Goal: Communication & Community: Answer question/provide support

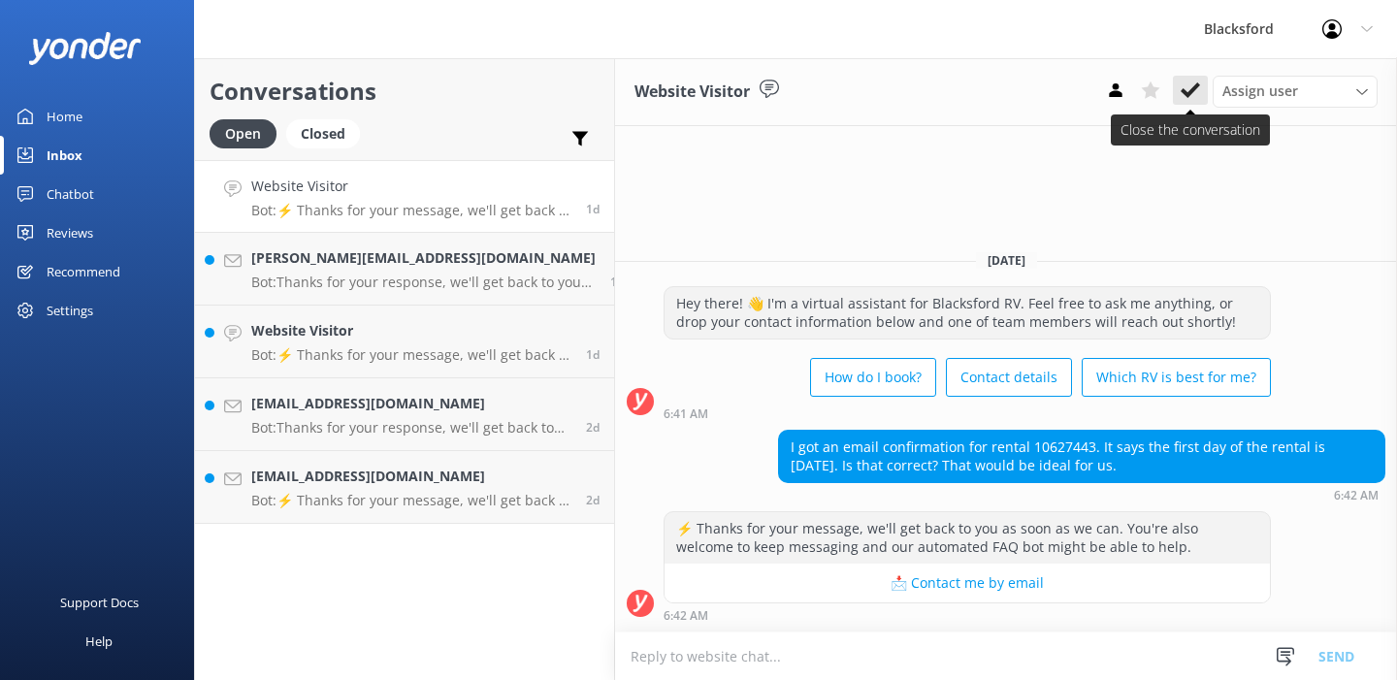
click at [1196, 98] on icon at bounding box center [1189, 89] width 19 height 19
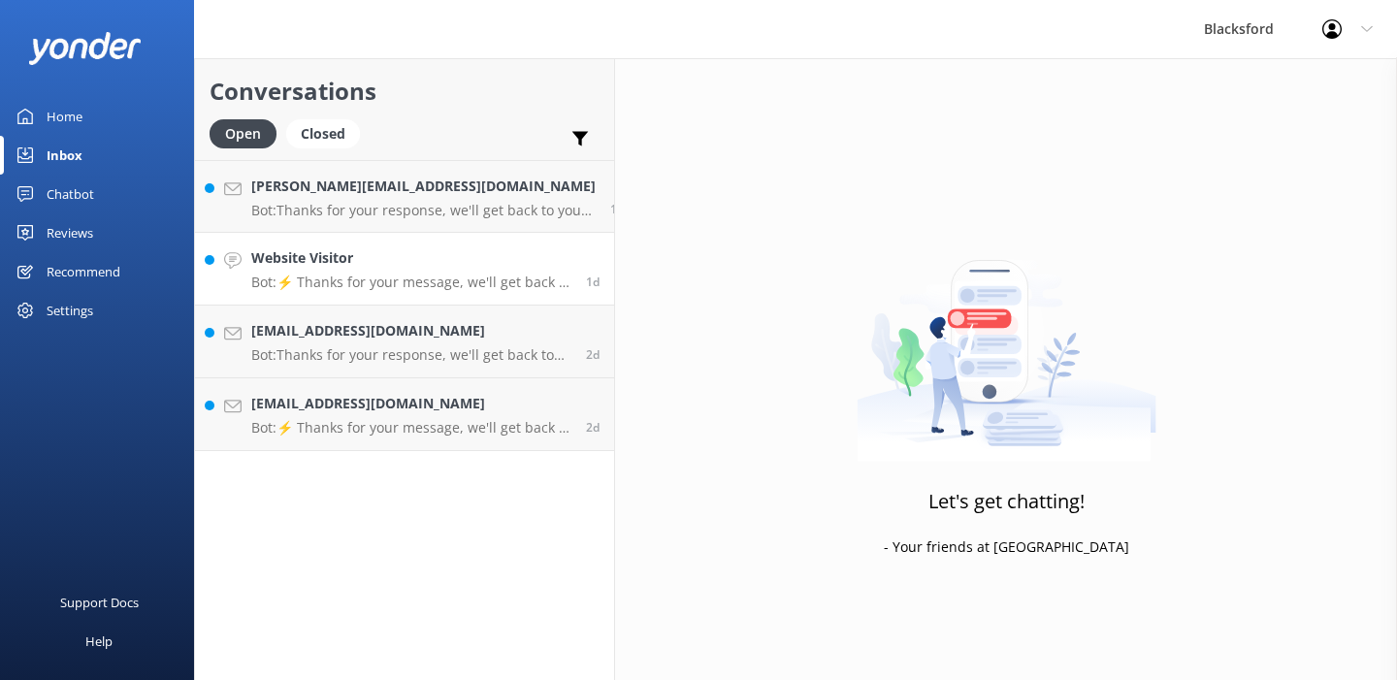
click at [448, 271] on div "Website Visitor Bot: ⚡ Thanks for your message, we'll get back to you as soon a…" at bounding box center [411, 268] width 320 height 43
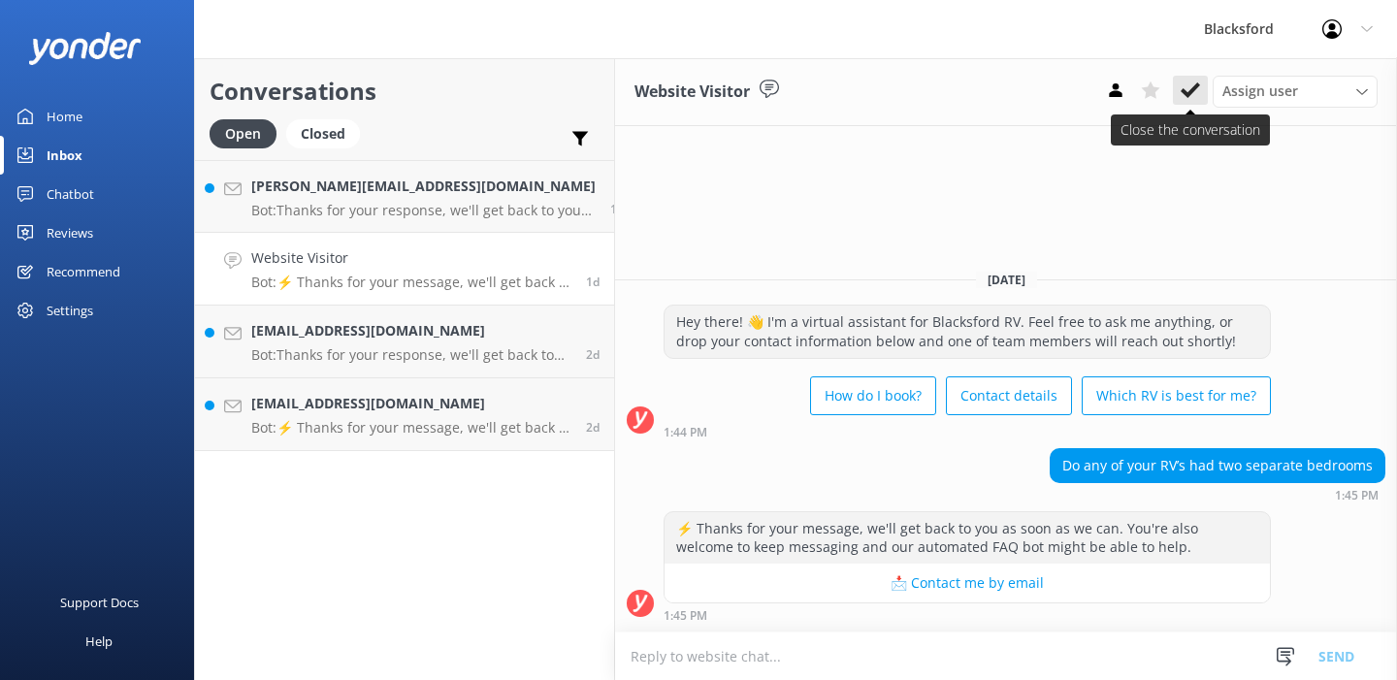
click at [1189, 94] on use at bounding box center [1189, 90] width 19 height 16
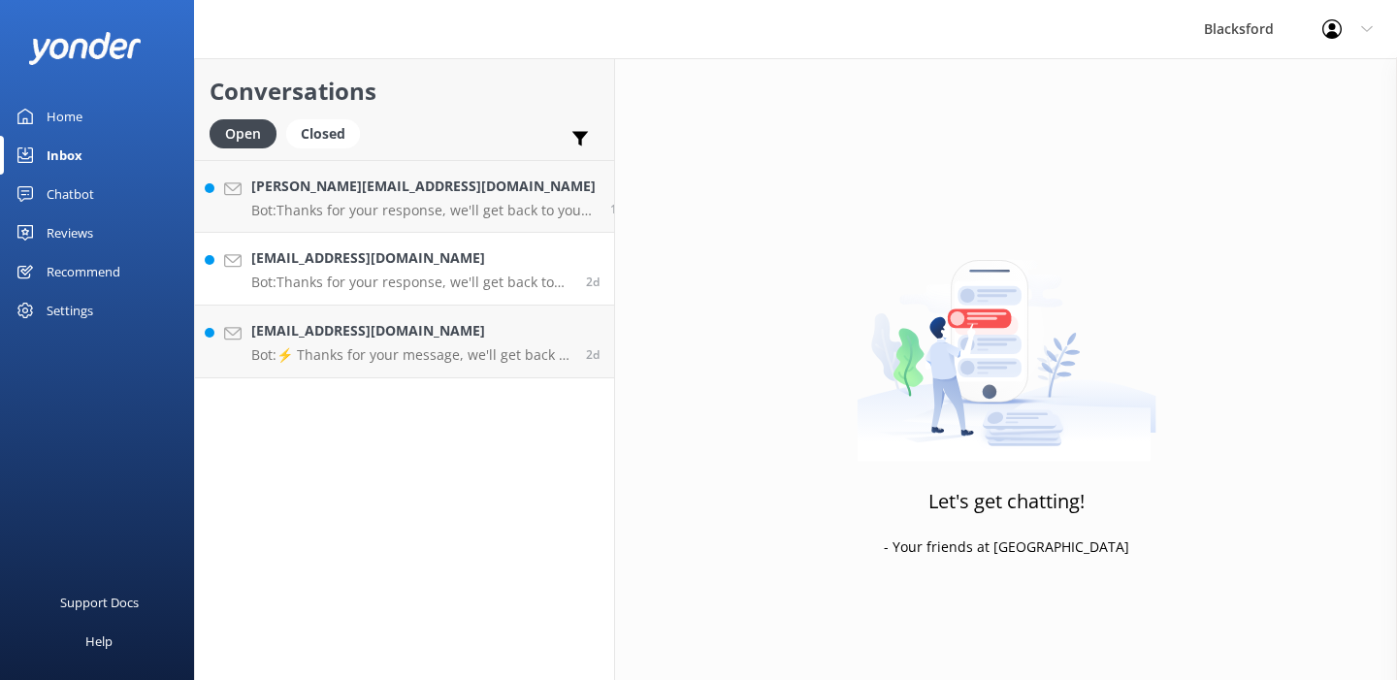
click at [479, 275] on p "Bot: Thanks for your response, we'll get back to you as soon as we can during o…" at bounding box center [411, 281] width 320 height 17
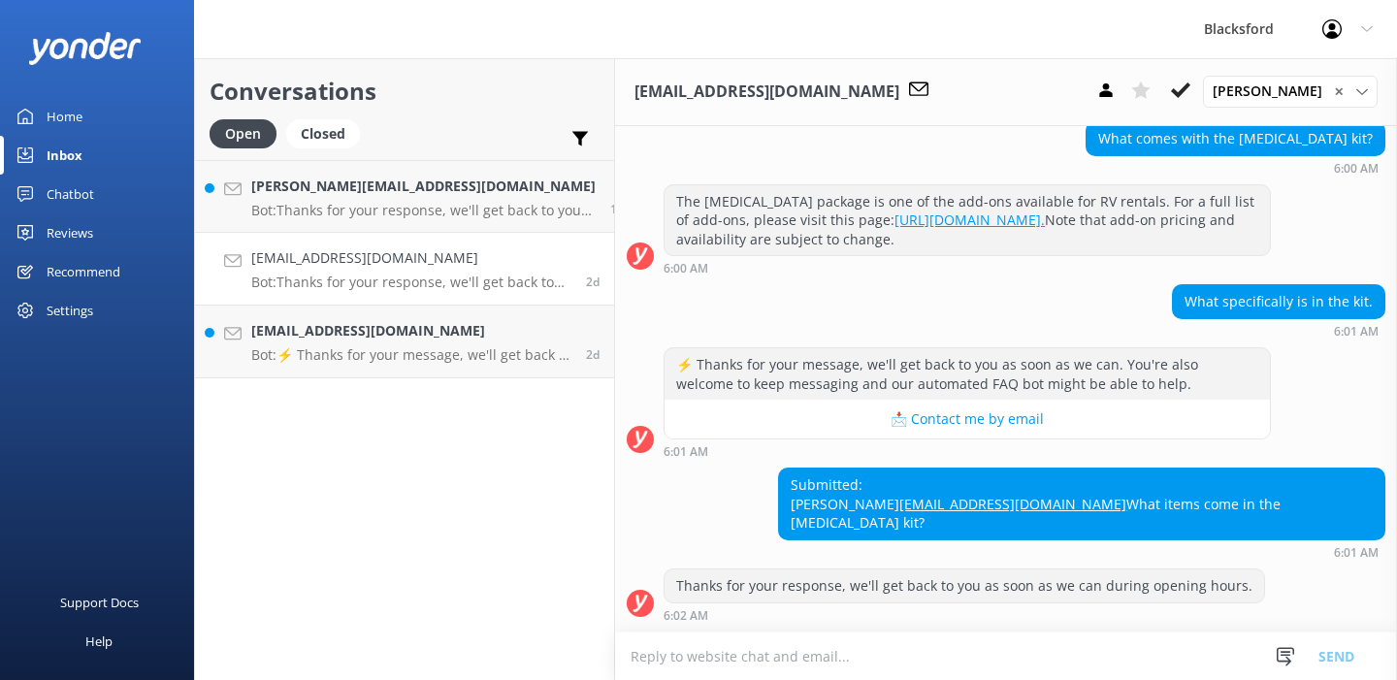
scroll to position [779, 0]
click at [1186, 91] on icon at bounding box center [1180, 89] width 19 height 19
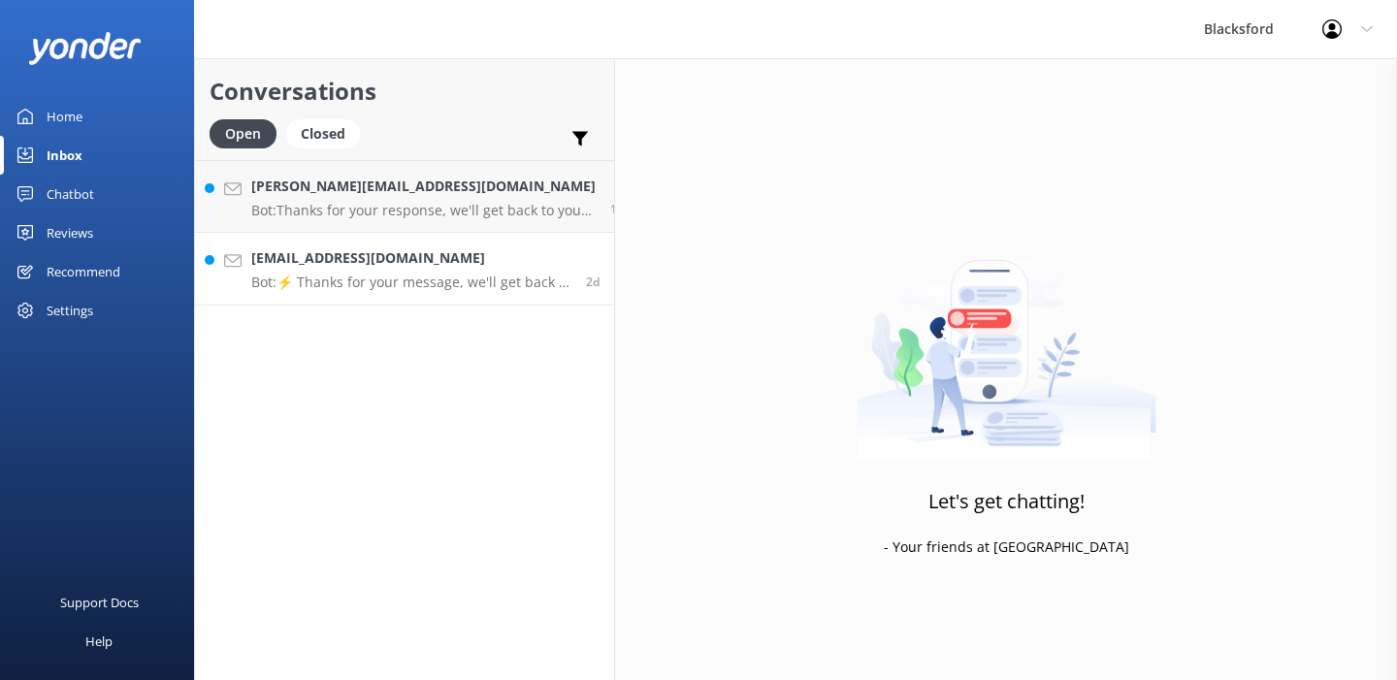
click at [485, 271] on div "[EMAIL_ADDRESS][DOMAIN_NAME] Bot: ⚡ Thanks for your message, we'll get back to …" at bounding box center [411, 268] width 320 height 43
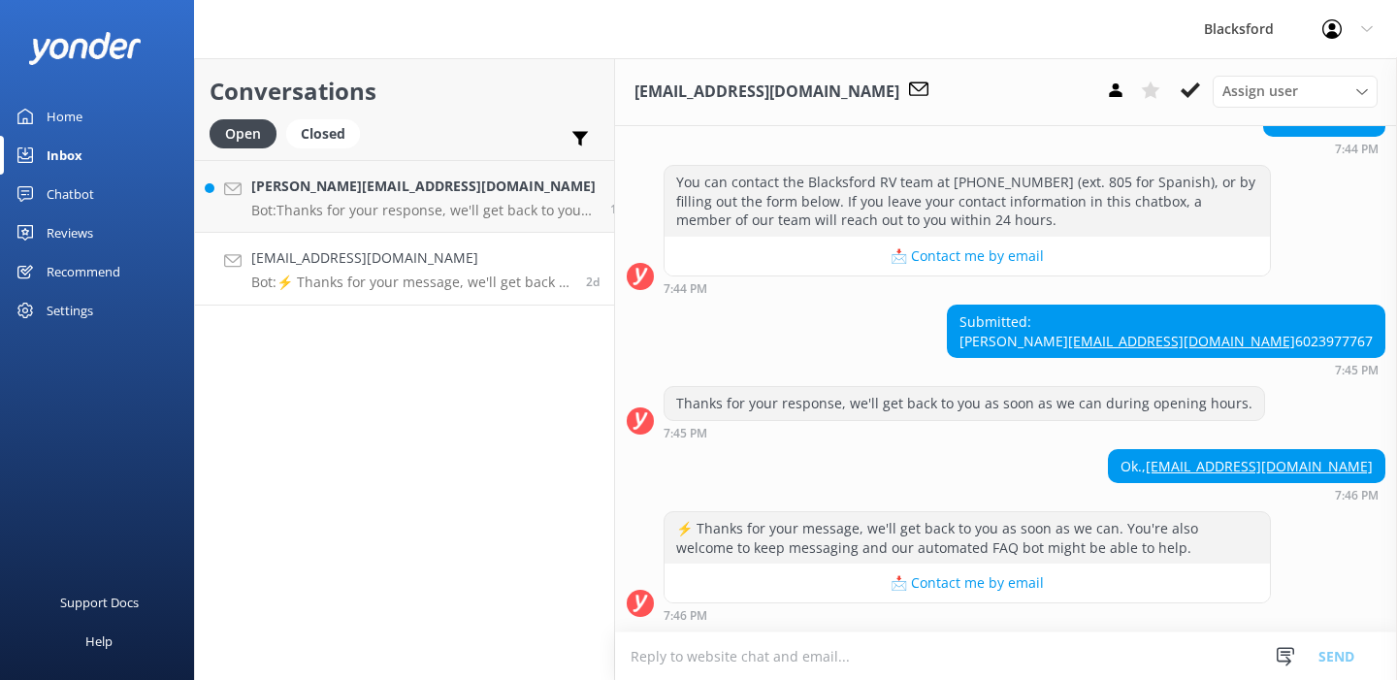
scroll to position [418, 0]
click at [1181, 91] on use at bounding box center [1189, 90] width 19 height 16
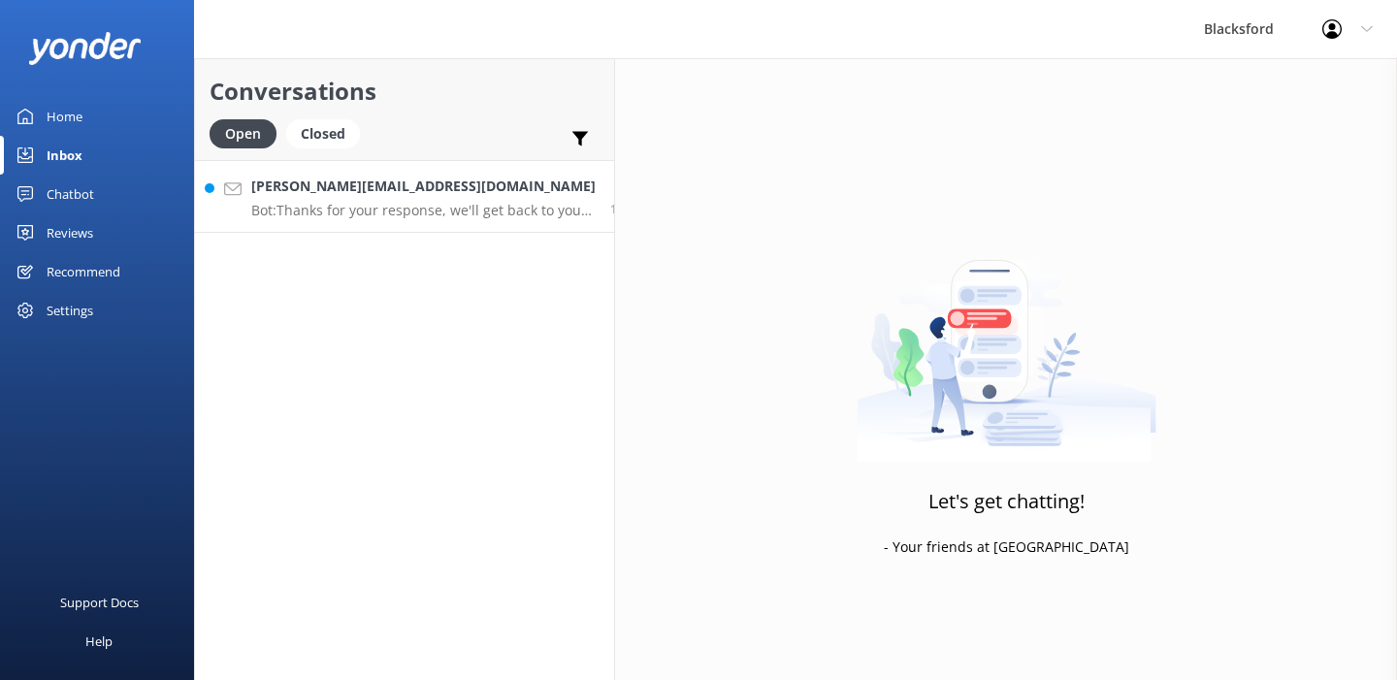
click at [424, 212] on p "Bot: Thanks for your response, we'll get back to you as soon as we can during o…" at bounding box center [423, 210] width 344 height 17
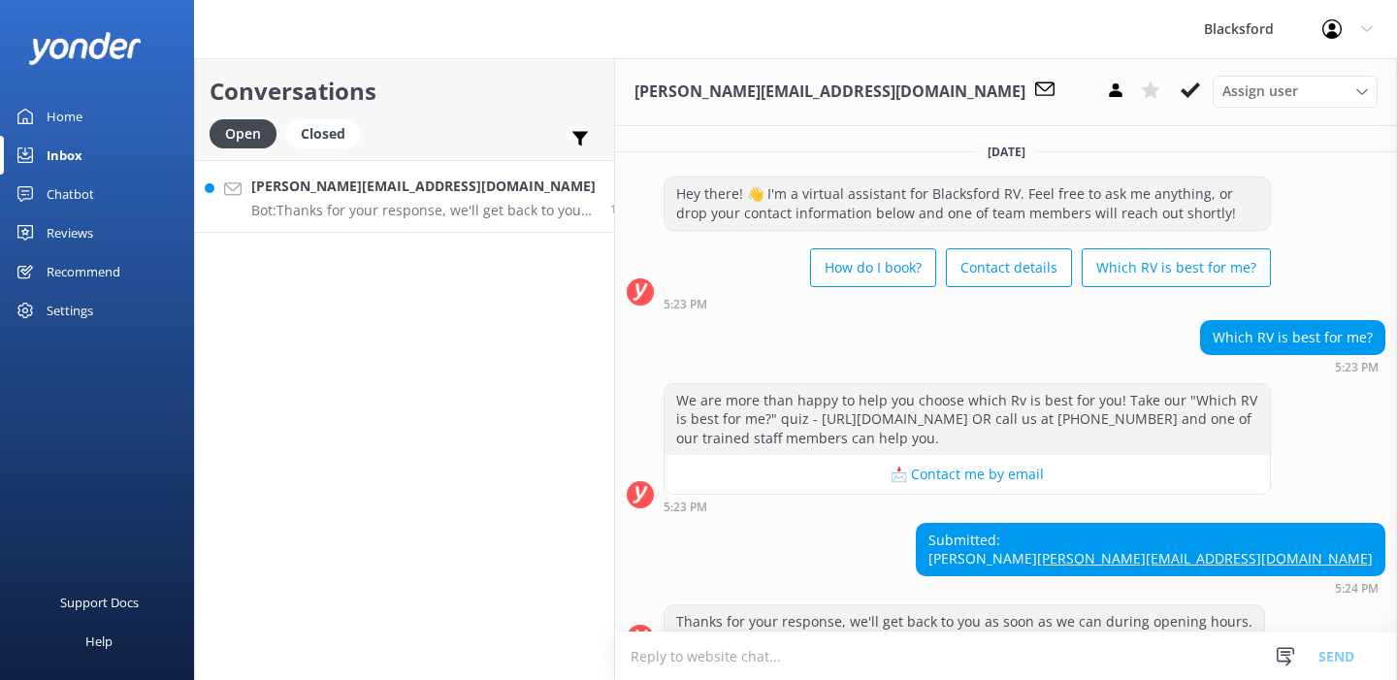
scroll to position [53, 0]
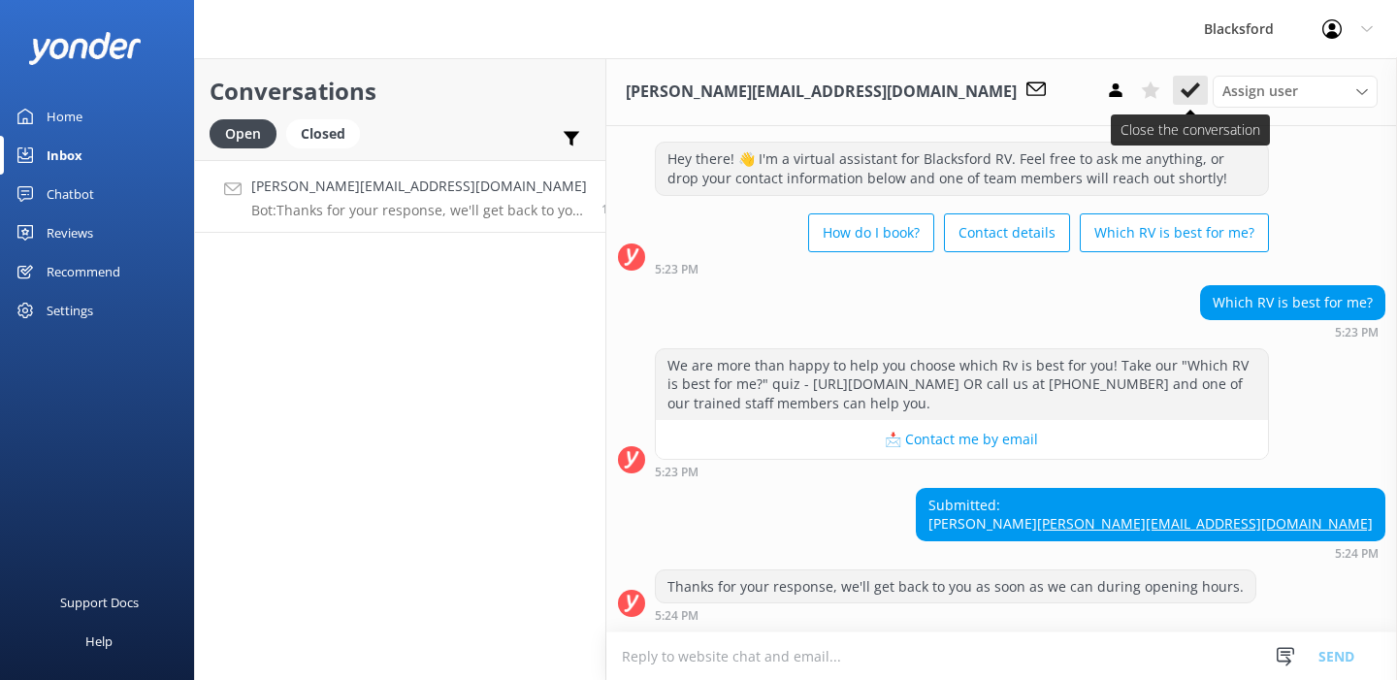
click at [1195, 88] on use at bounding box center [1189, 90] width 19 height 16
